Goal: Browse casually

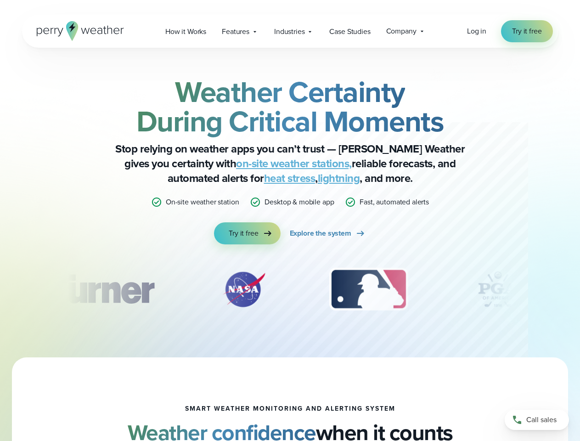
click at [290, 220] on div "Weather Certainty During Critical Moments Stop relying on weather apps you can’…" at bounding box center [290, 160] width 445 height 167
click at [290, 31] on span "Industries" at bounding box center [289, 31] width 30 height 11
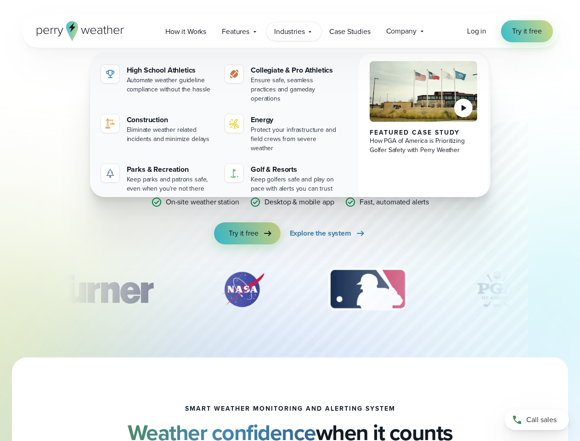
click at [290, 289] on div "slideshow" at bounding box center [290, 289] width 445 height 46
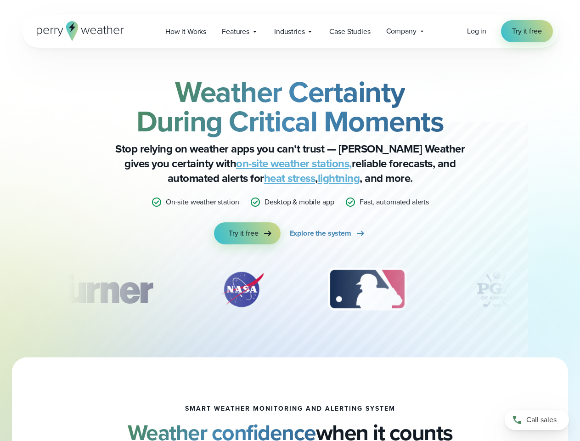
click at [0, 289] on div "Weather Certainty During Critical Moments Stop relying on weather apps you can’…" at bounding box center [290, 203] width 580 height 310
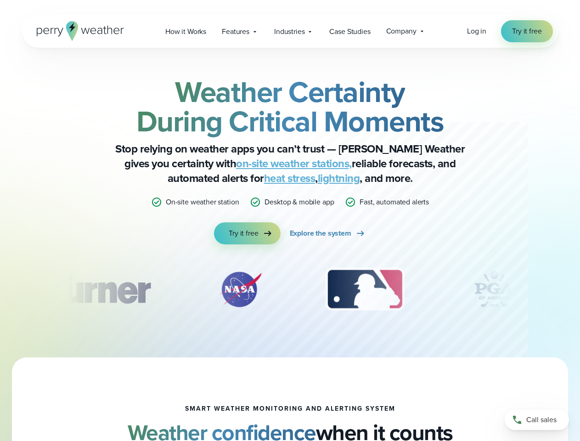
click at [0, 289] on div "Weather Certainty During Critical Moments Stop relying on weather apps you can’…" at bounding box center [290, 203] width 580 height 310
